Goal: Task Accomplishment & Management: Manage account settings

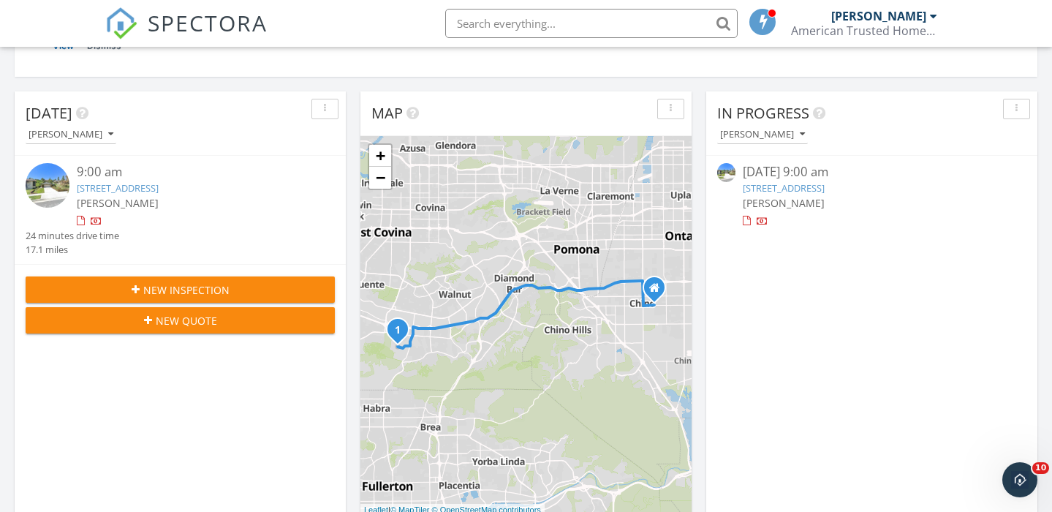
click at [159, 185] on link "17812 Gallineta St, Rowland Heights, CA 91748" at bounding box center [118, 187] width 82 height 13
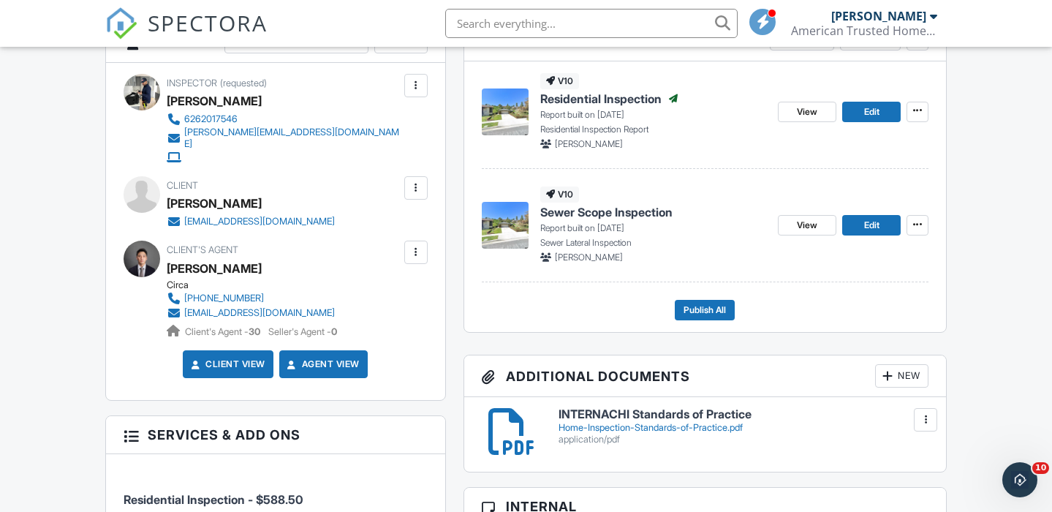
scroll to position [409, 0]
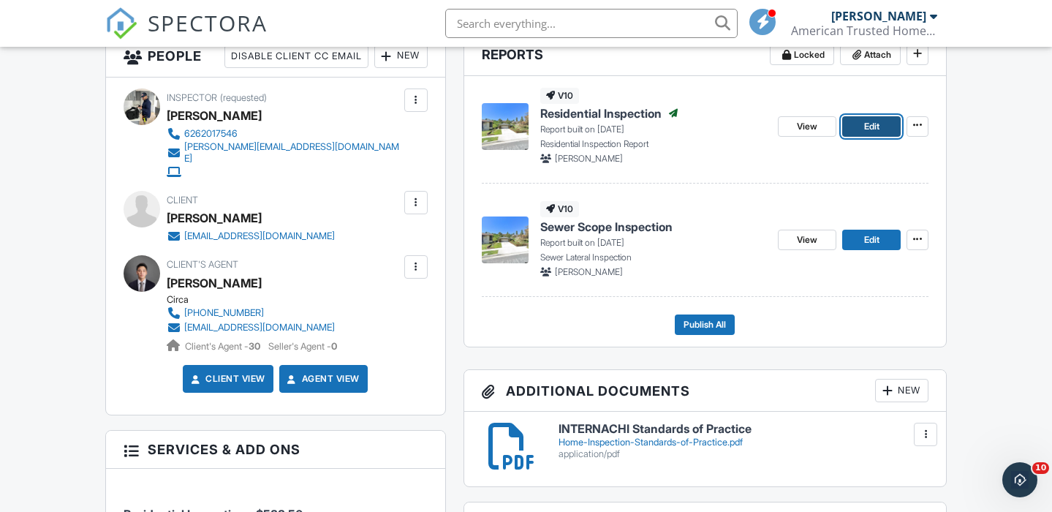
click at [866, 125] on span "Edit" at bounding box center [871, 126] width 15 height 15
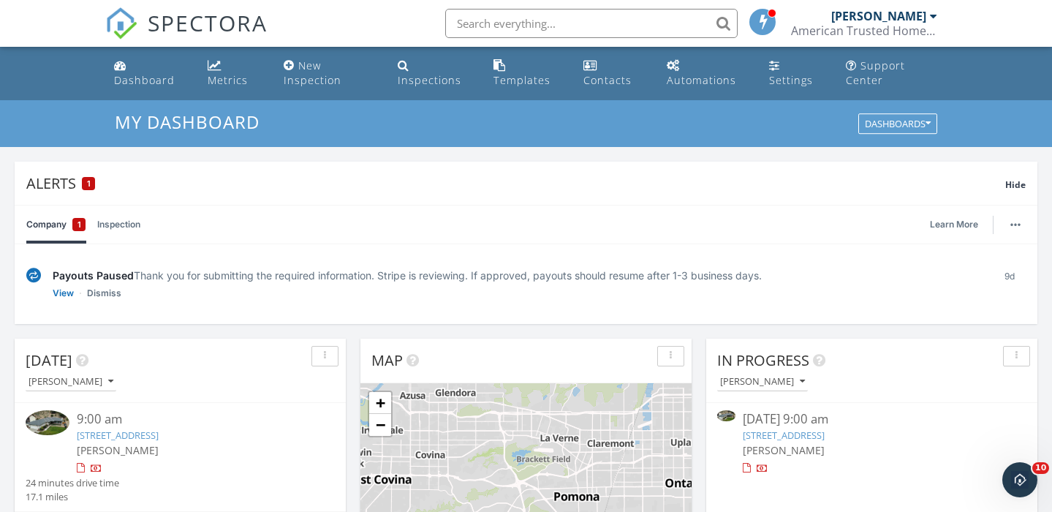
scroll to position [251, 0]
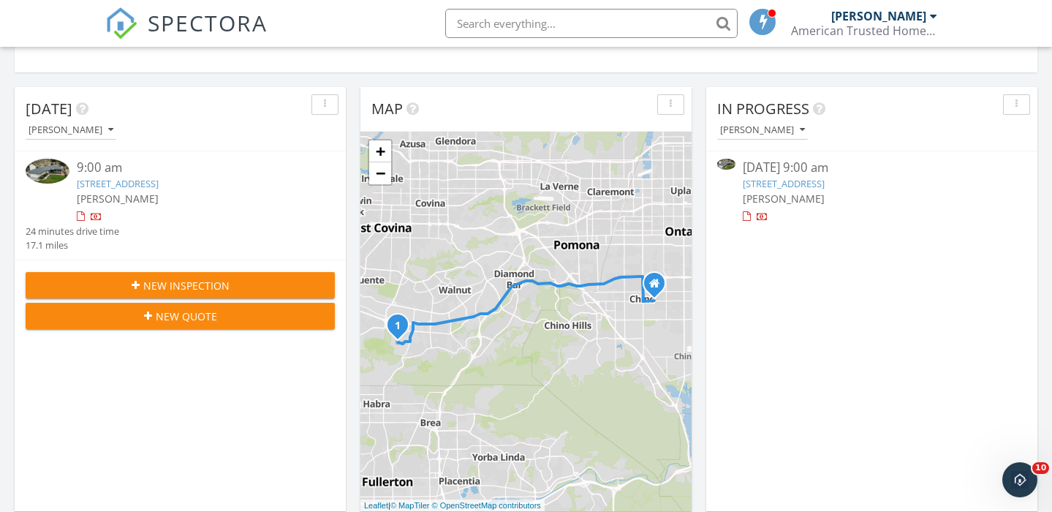
click at [159, 183] on link "17812 Gallineta St, Rowland Heights, CA 91748" at bounding box center [118, 183] width 82 height 13
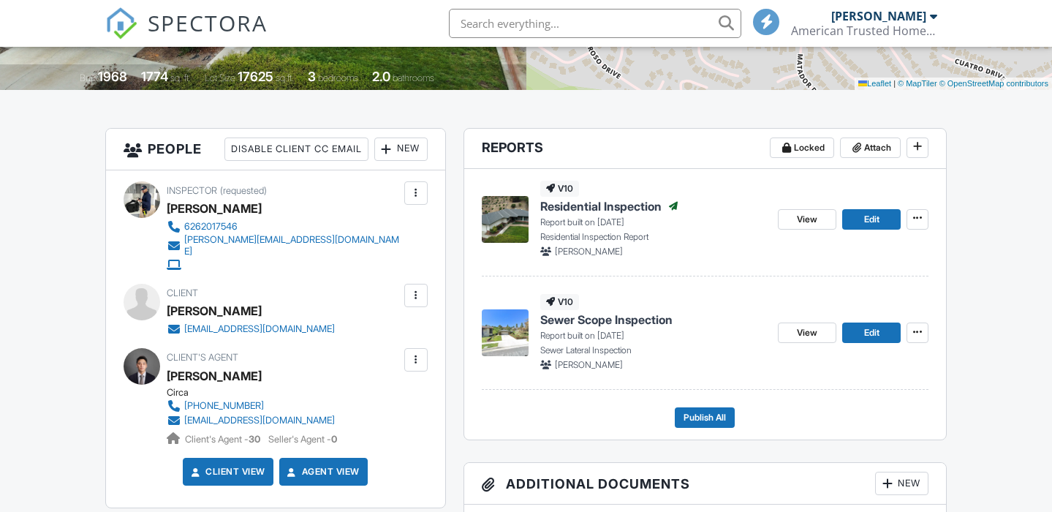
scroll to position [339, 0]
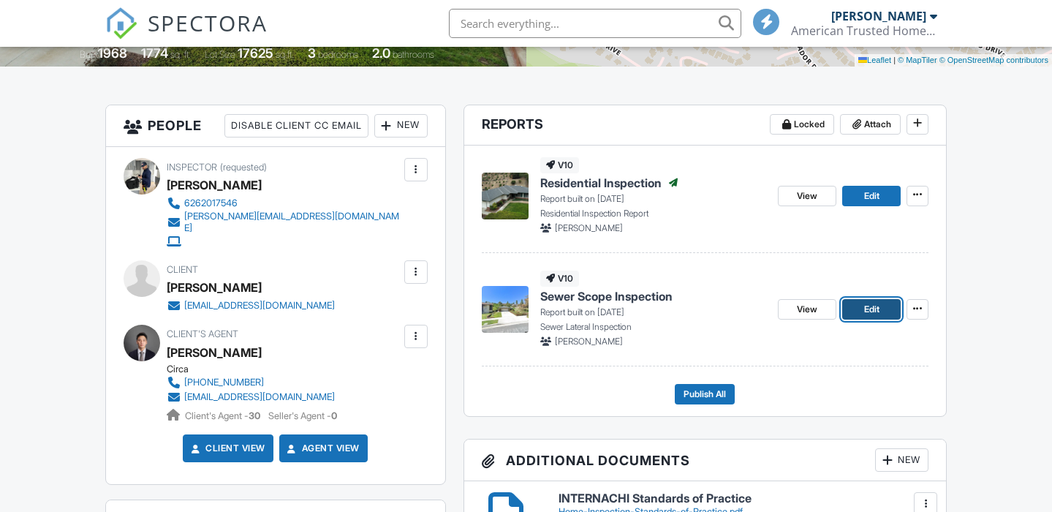
click at [874, 310] on span "Edit" at bounding box center [871, 309] width 15 height 15
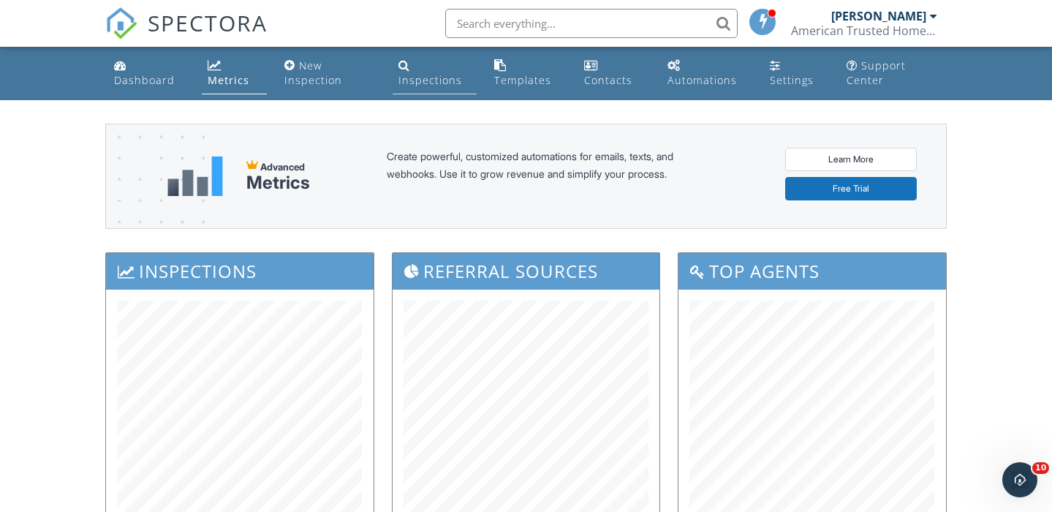
click at [428, 87] on link "Inspections" at bounding box center [435, 74] width 84 height 42
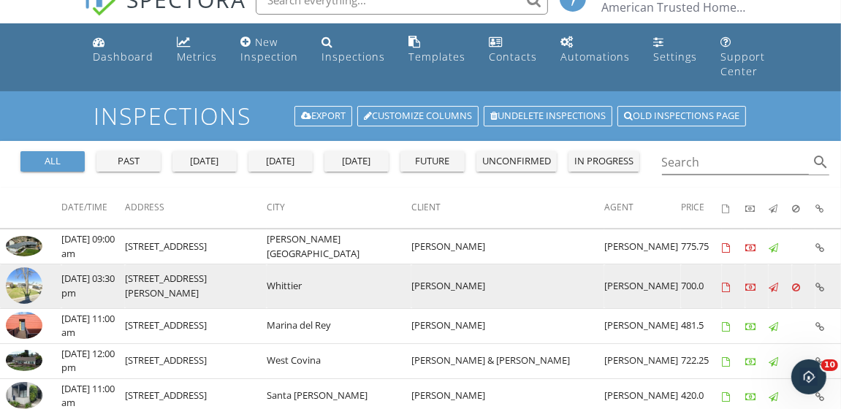
scroll to position [32, 0]
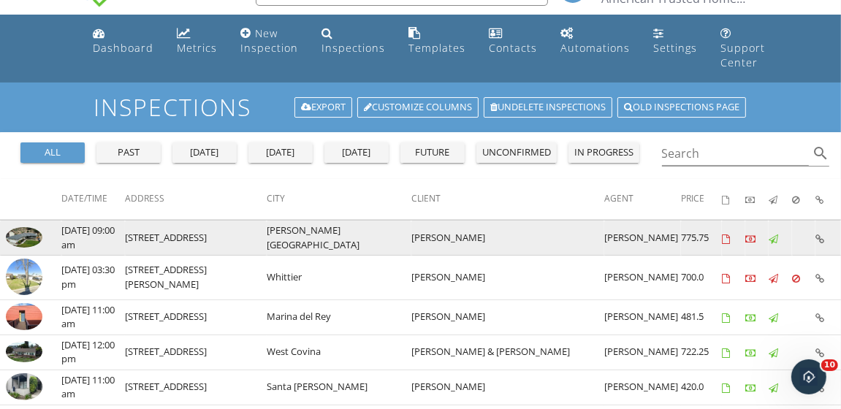
click at [821, 237] on icon at bounding box center [820, 240] width 9 height 10
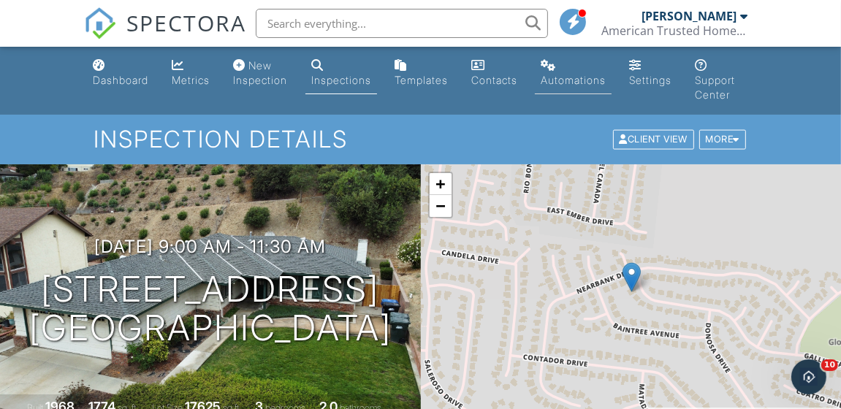
click at [583, 79] on div "Automations" at bounding box center [573, 80] width 65 height 12
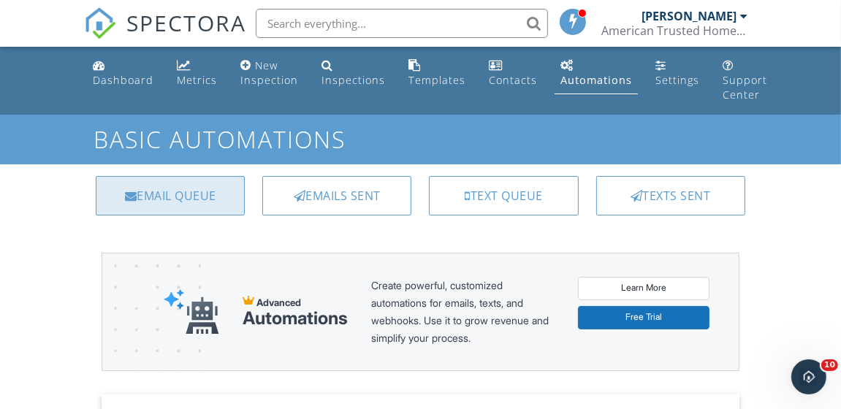
click at [232, 198] on div "Email Queue" at bounding box center [170, 195] width 149 height 39
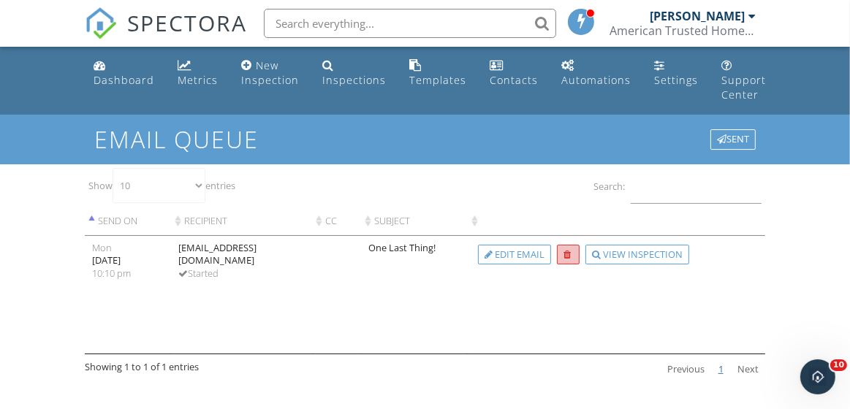
click at [569, 251] on div at bounding box center [567, 256] width 7 height 10
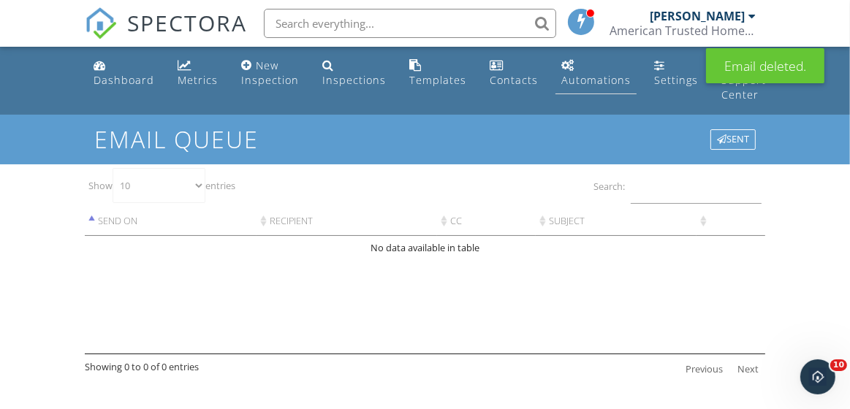
click at [568, 76] on div "Automations" at bounding box center [595, 80] width 69 height 14
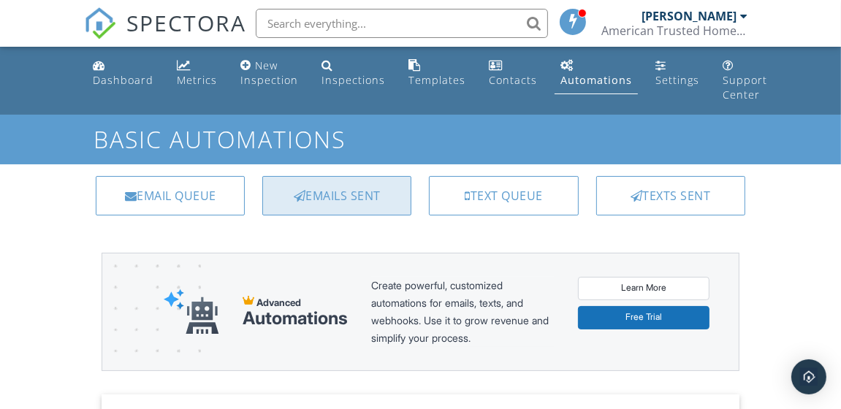
click at [341, 207] on div "Emails Sent" at bounding box center [336, 195] width 149 height 39
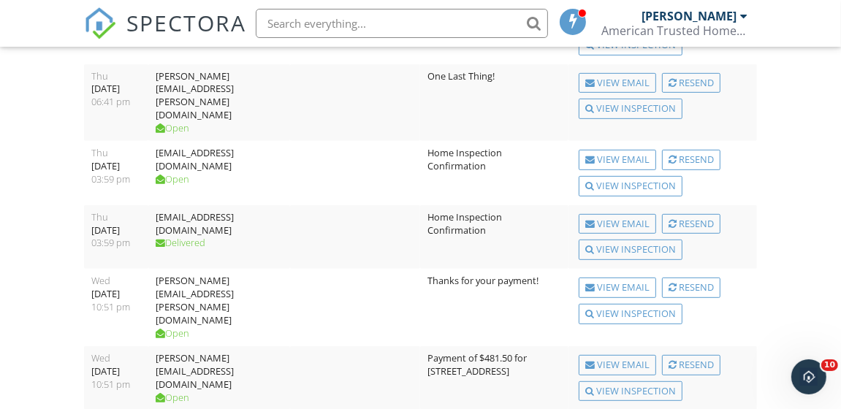
scroll to position [495, 0]
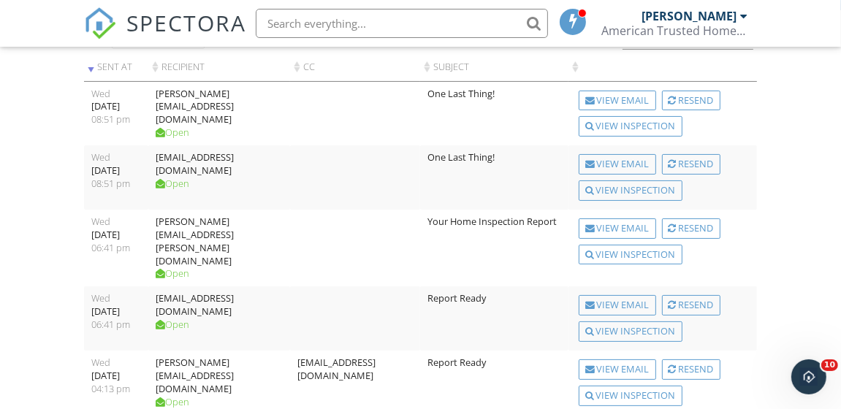
scroll to position [161, 0]
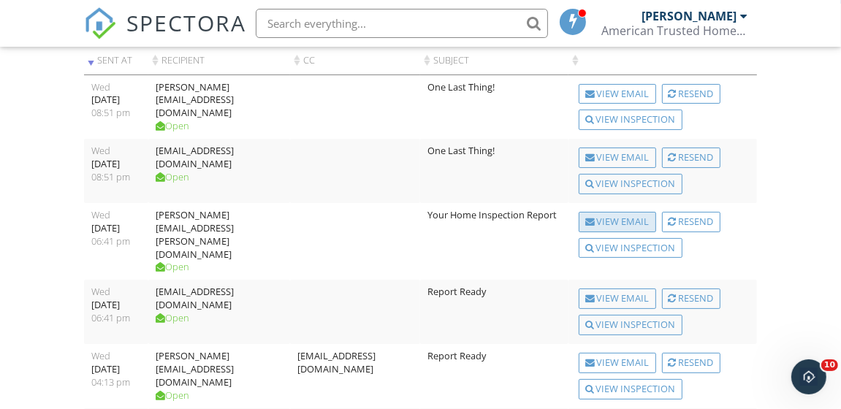
click at [591, 222] on div "View Email" at bounding box center [617, 222] width 77 height 20
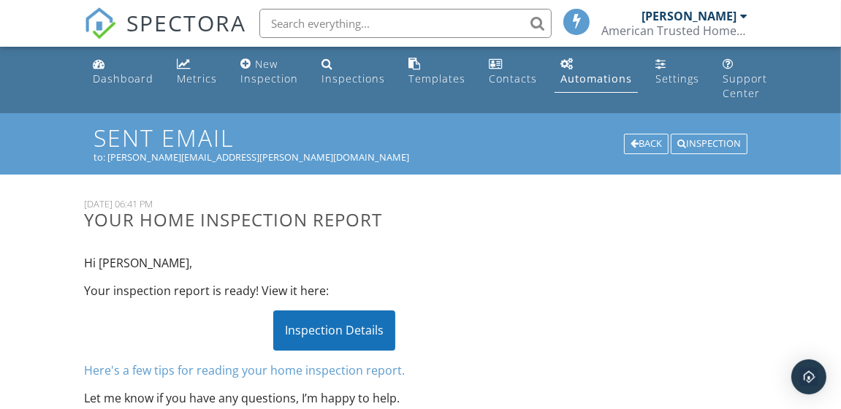
scroll to position [2, 0]
click at [361, 331] on div "Inspection Details" at bounding box center [334, 329] width 122 height 39
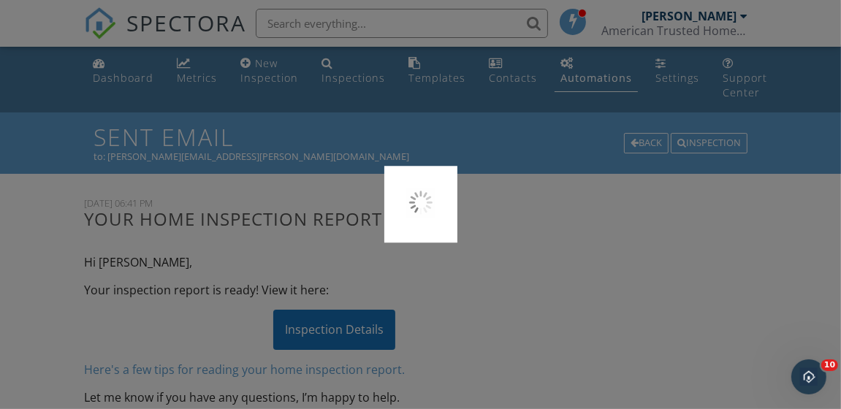
scroll to position [0, 0]
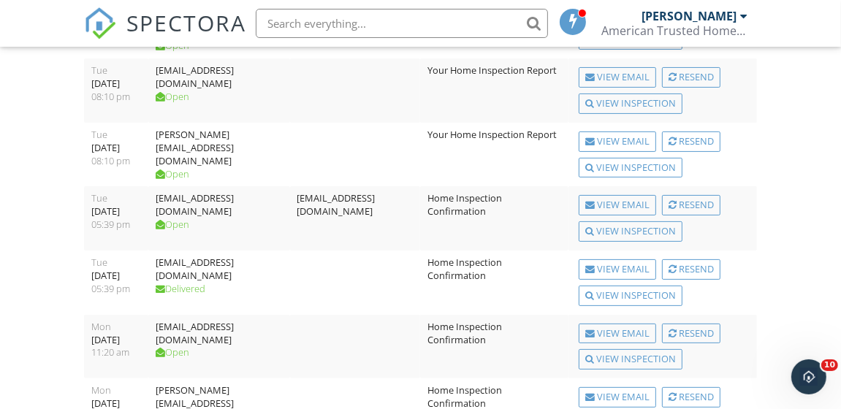
scroll to position [241, 0]
click at [657, 153] on div "View Email" at bounding box center [617, 142] width 77 height 20
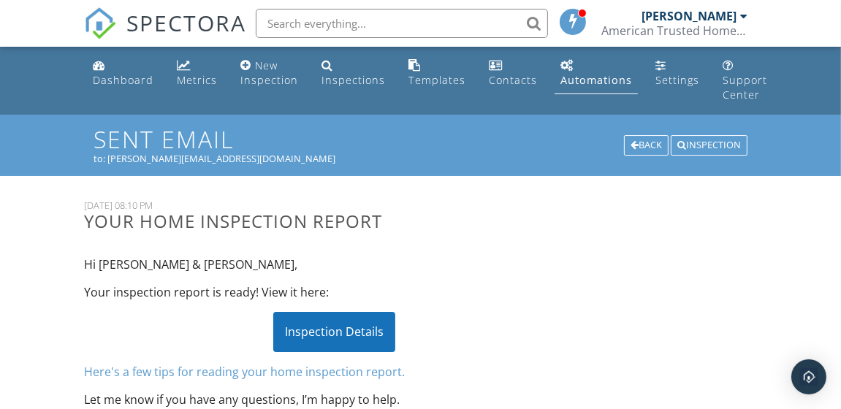
click at [355, 319] on div "Inspection Details" at bounding box center [334, 331] width 122 height 39
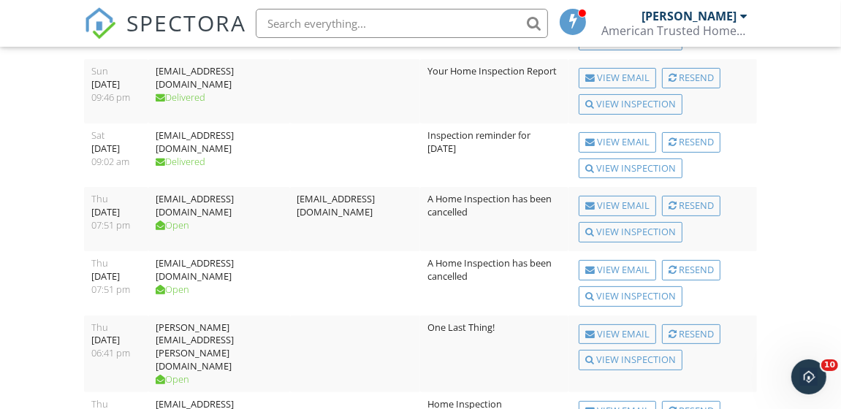
scroll to position [495, 0]
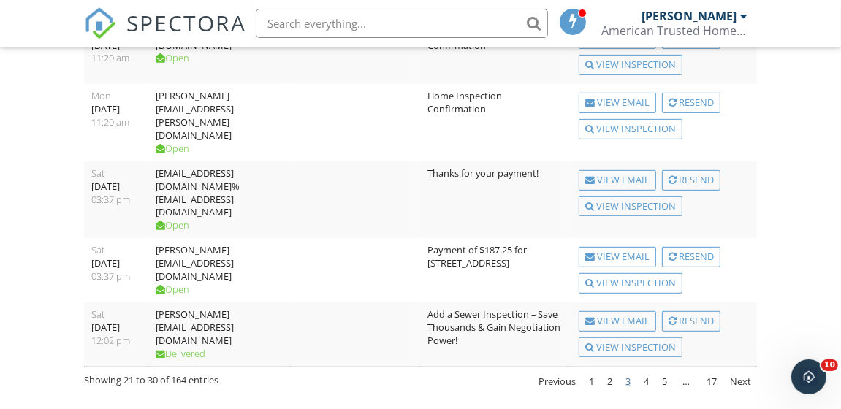
scroll to position [749, 0]
click at [647, 385] on link "4" at bounding box center [646, 382] width 17 height 25
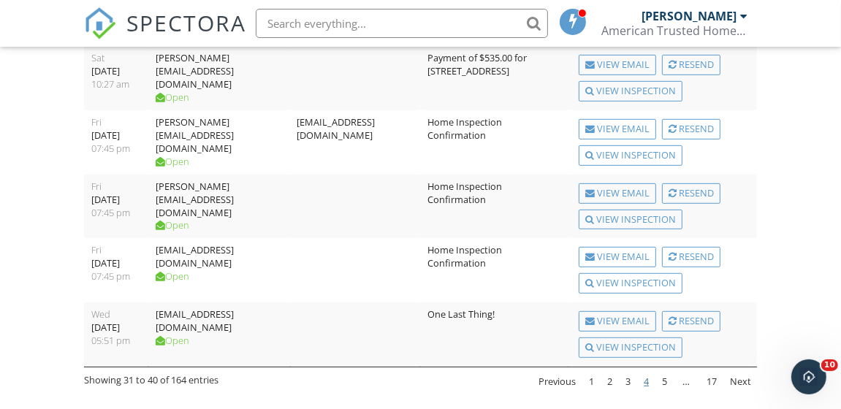
click at [645, 384] on link "4" at bounding box center [646, 382] width 17 height 25
click at [647, 381] on link "4" at bounding box center [646, 382] width 17 height 25
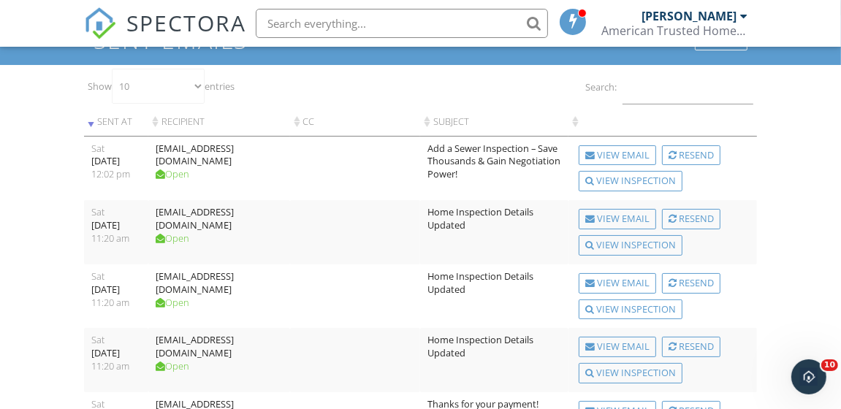
scroll to position [0, 0]
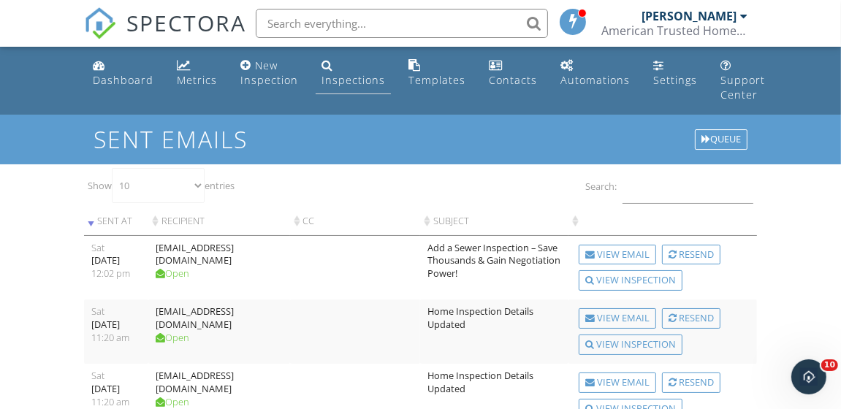
click at [322, 69] on div "Inspections" at bounding box center [328, 65] width 12 height 12
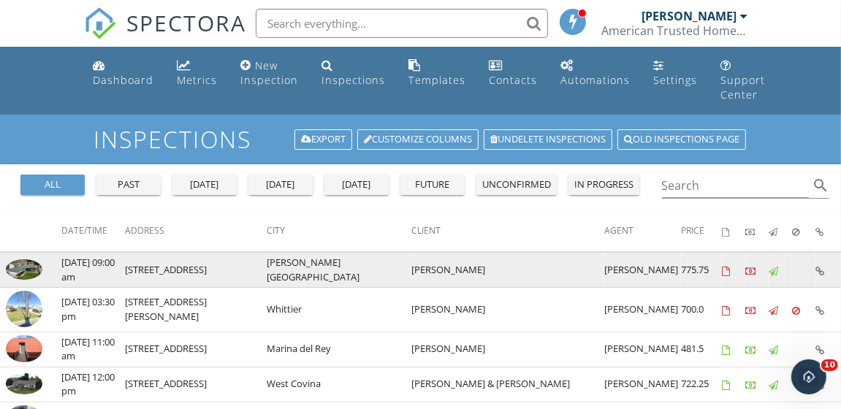
click at [817, 267] on icon at bounding box center [820, 272] width 9 height 10
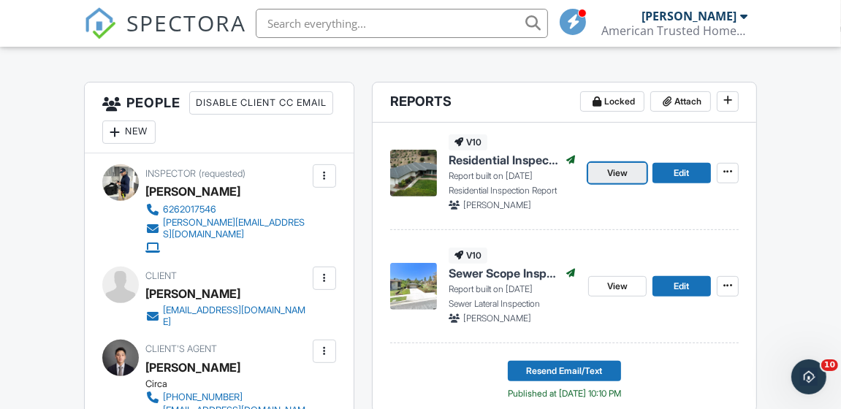
click at [622, 172] on span "View" at bounding box center [618, 173] width 20 height 15
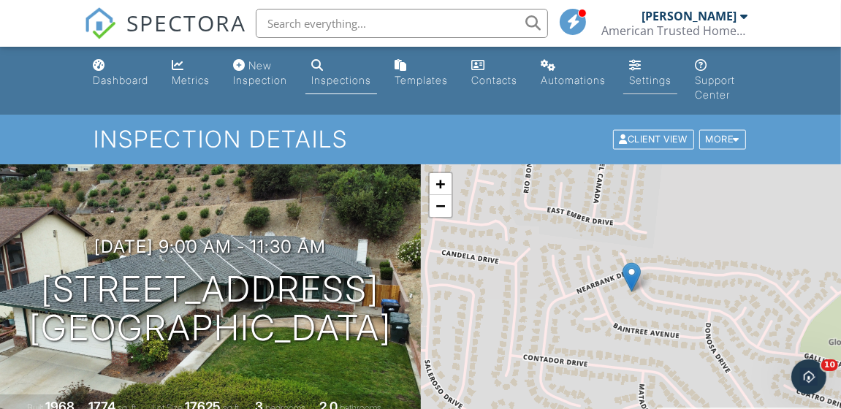
click at [642, 68] on div "Settings" at bounding box center [635, 65] width 12 height 12
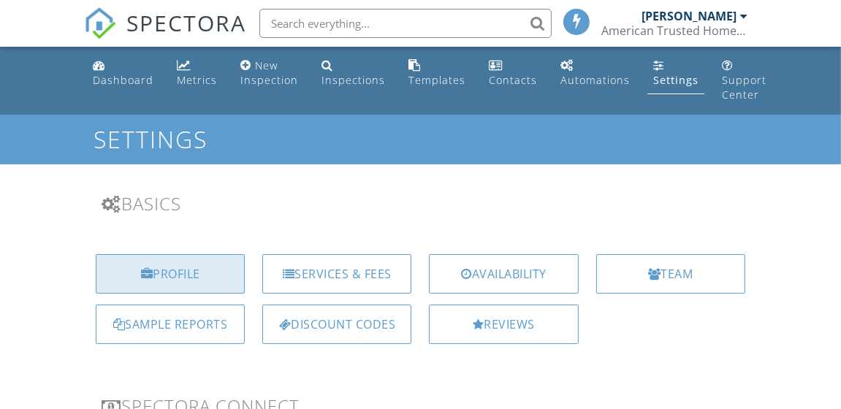
click at [167, 268] on div "Profile" at bounding box center [170, 273] width 149 height 39
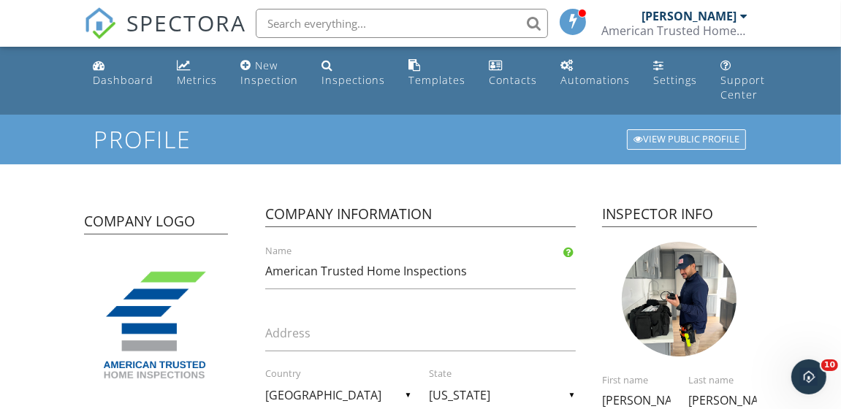
click at [663, 144] on div "View Public Profile" at bounding box center [686, 139] width 119 height 20
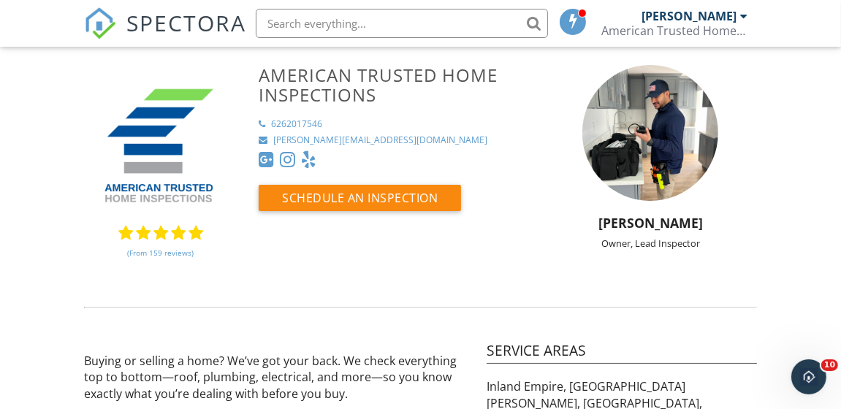
click at [154, 253] on link "(From 159 reviews)" at bounding box center [160, 253] width 67 height 25
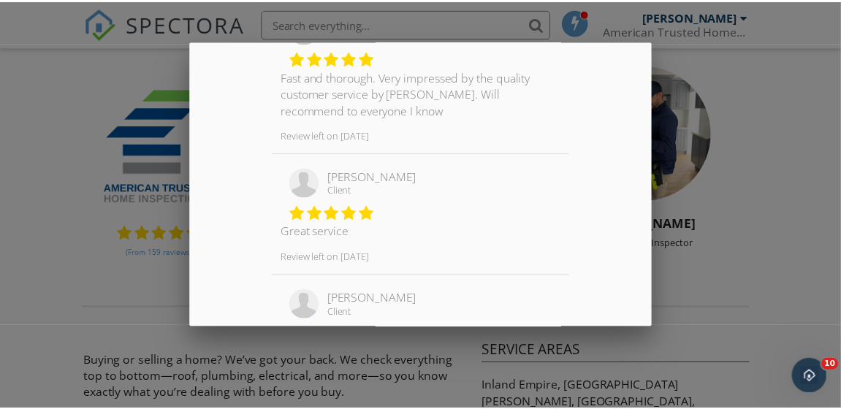
scroll to position [790, 0]
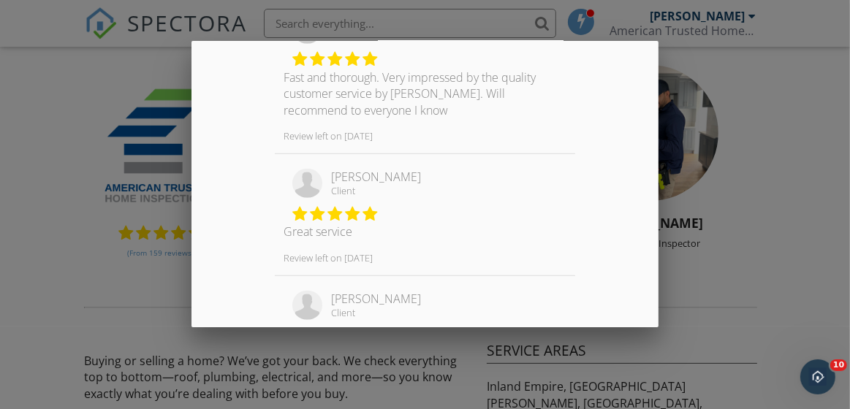
click at [461, 356] on div at bounding box center [425, 183] width 850 height 512
